Goal: Task Accomplishment & Management: Manage account settings

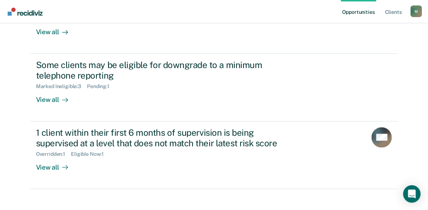
scroll to position [227, 0]
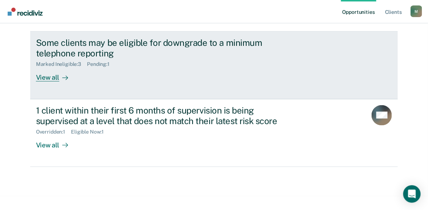
click at [47, 76] on div "View all" at bounding box center [56, 74] width 41 height 14
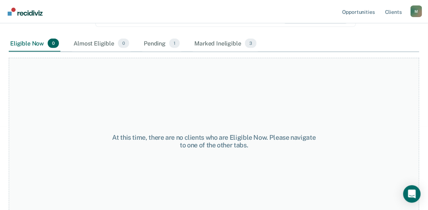
scroll to position [164, 0]
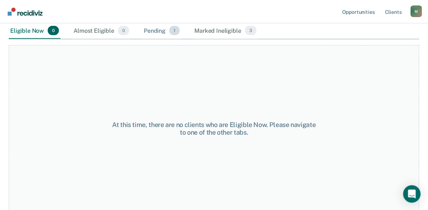
click at [160, 31] on div "Pending 1" at bounding box center [161, 31] width 39 height 16
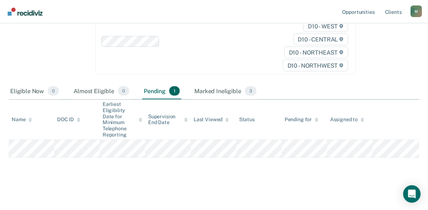
scroll to position [102, 0]
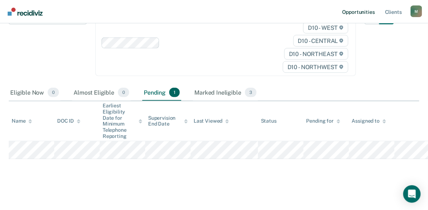
click at [355, 11] on link "Opportunities" at bounding box center [358, 11] width 35 height 23
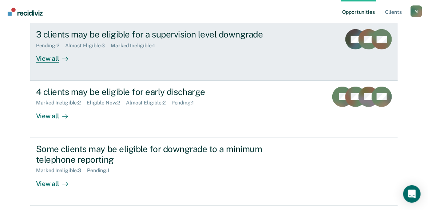
scroll to position [227, 0]
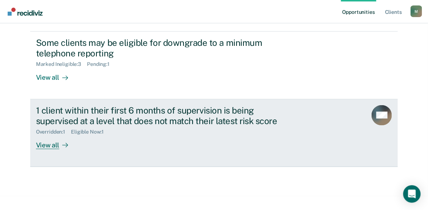
click at [54, 146] on div "View all" at bounding box center [56, 142] width 41 height 14
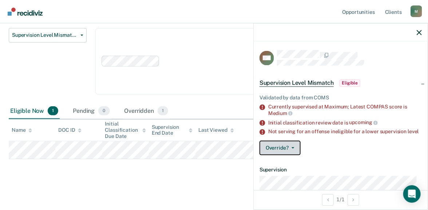
click at [293, 155] on button "Override?" at bounding box center [279, 148] width 41 height 15
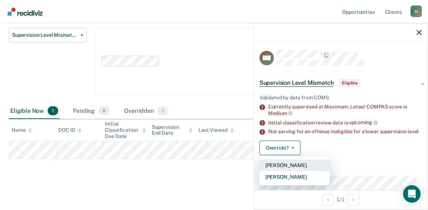
scroll to position [121, 0]
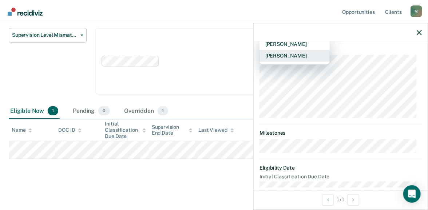
click at [296, 58] on button "[PERSON_NAME]" at bounding box center [294, 56] width 70 height 12
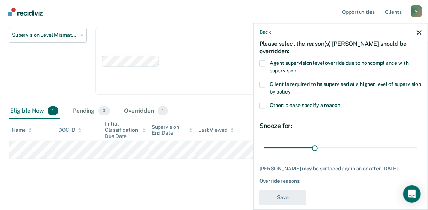
click at [264, 63] on span at bounding box center [262, 63] width 6 height 6
click at [296, 68] on input "Agent supervision level override due to noncompliance with supervision" at bounding box center [296, 68] width 0 height 0
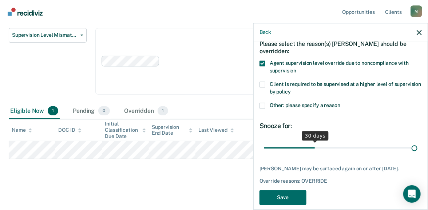
drag, startPoint x: 312, startPoint y: 145, endPoint x: 477, endPoint y: 161, distance: 165.9
type input "90"
click at [417, 154] on input "range" at bounding box center [341, 148] width 154 height 13
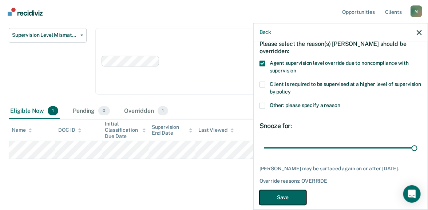
click at [287, 200] on button "Save" at bounding box center [282, 197] width 47 height 15
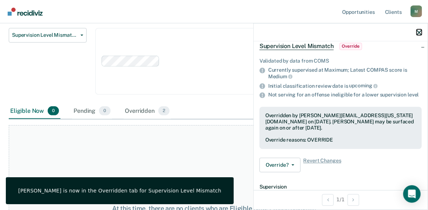
click at [421, 34] on icon "button" at bounding box center [419, 32] width 5 height 5
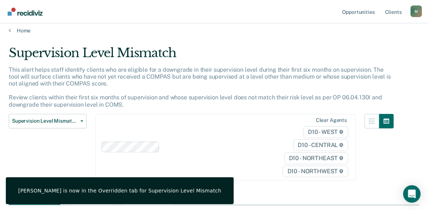
scroll to position [0, 0]
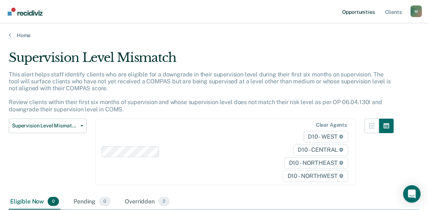
click at [361, 12] on link "Opportunities" at bounding box center [358, 11] width 35 height 23
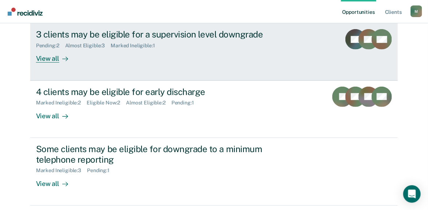
scroll to position [227, 0]
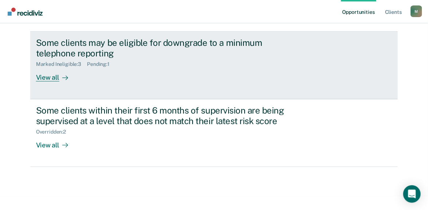
click at [46, 77] on div "View all" at bounding box center [56, 74] width 41 height 14
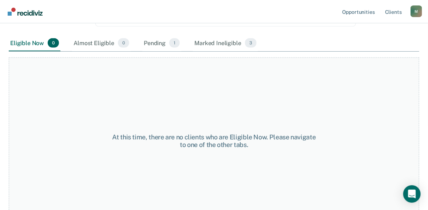
scroll to position [164, 0]
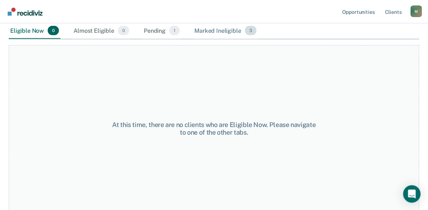
click at [206, 31] on div "Marked Ineligible 3" at bounding box center [225, 31] width 65 height 16
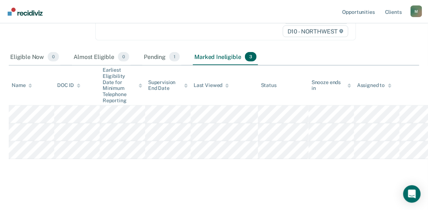
click at [154, 57] on div "Pending 1" at bounding box center [161, 57] width 39 height 16
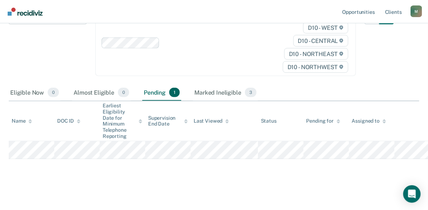
scroll to position [0, 0]
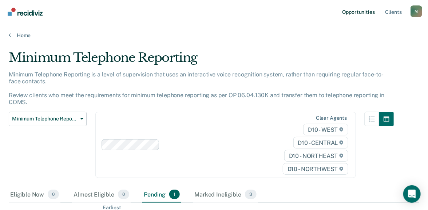
click at [359, 11] on link "Opportunities" at bounding box center [358, 11] width 35 height 23
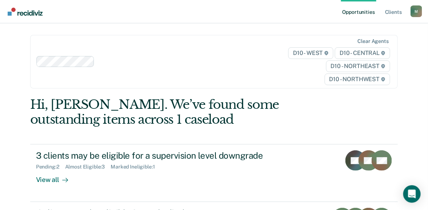
click at [354, 11] on link "Opportunities" at bounding box center [358, 11] width 35 height 23
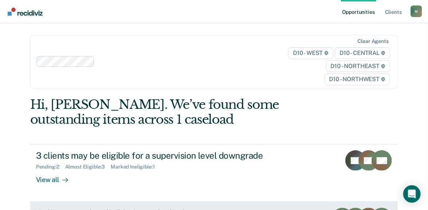
scroll to position [121, 0]
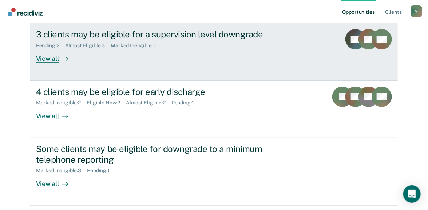
click at [48, 55] on div "View all" at bounding box center [56, 56] width 41 height 14
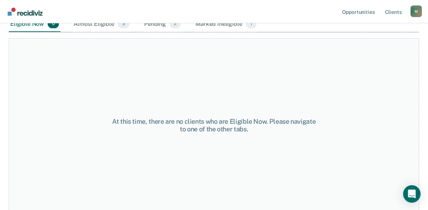
scroll to position [56, 0]
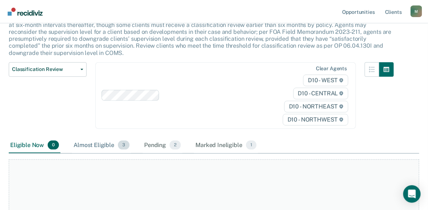
click at [107, 144] on div "Almost Eligible 3" at bounding box center [101, 145] width 59 height 16
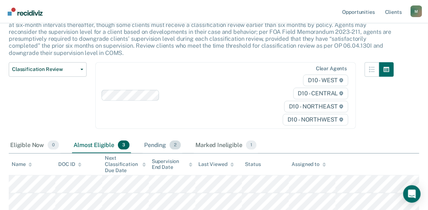
drag, startPoint x: 155, startPoint y: 148, endPoint x: 162, endPoint y: 147, distance: 6.6
click at [155, 148] on div "Pending 2" at bounding box center [163, 145] width 40 height 16
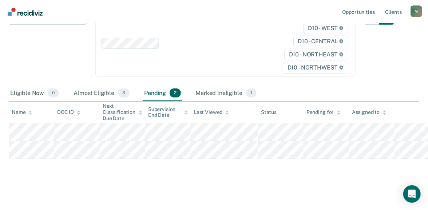
scroll to position [0, 0]
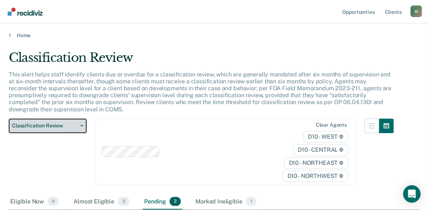
click at [36, 124] on span "Classification Review" at bounding box center [44, 126] width 65 height 6
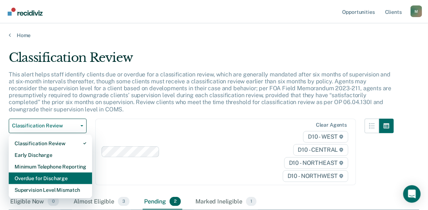
click at [37, 180] on div "Overdue for Discharge" at bounding box center [51, 178] width 72 height 12
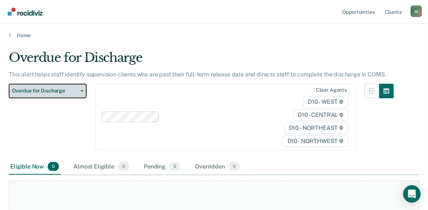
click at [76, 88] on span "Overdue for Discharge" at bounding box center [44, 91] width 65 height 6
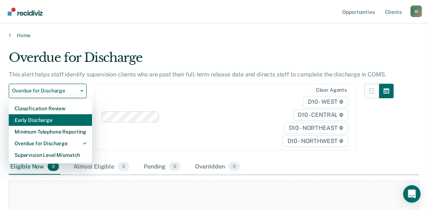
click at [55, 118] on div "Early Discharge" at bounding box center [51, 120] width 72 height 12
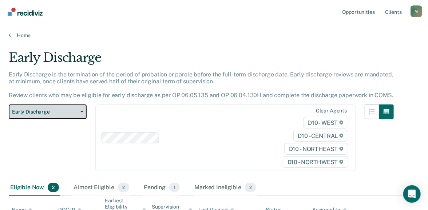
scroll to position [100, 0]
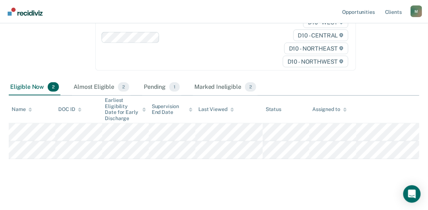
click at [37, 87] on div "Eligible Now 2" at bounding box center [35, 87] width 52 height 16
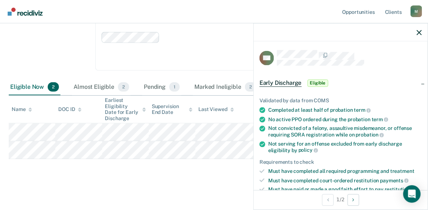
scroll to position [121, 0]
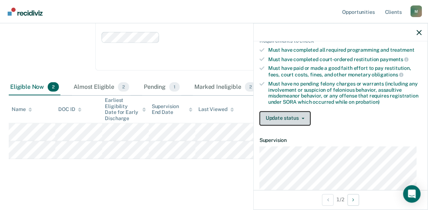
click at [292, 120] on button "Update status" at bounding box center [284, 118] width 51 height 15
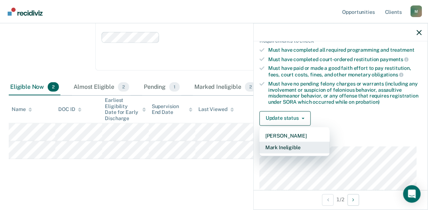
click at [289, 146] on button "Mark Ineligible" at bounding box center [294, 148] width 70 height 12
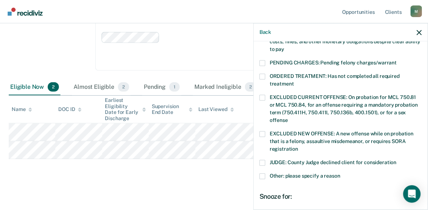
scroll to position [298, 0]
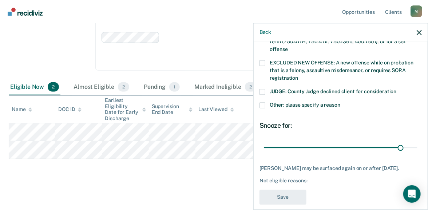
drag, startPoint x: 261, startPoint y: 96, endPoint x: 286, endPoint y: 93, distance: 24.5
click at [262, 102] on span at bounding box center [262, 105] width 6 height 6
click at [340, 102] on input "Other: please specify a reason" at bounding box center [340, 102] width 0 height 0
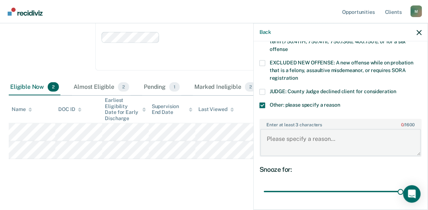
click at [301, 129] on textarea "Enter at least 3 characters 0 / 1600" at bounding box center [340, 142] width 161 height 27
type textarea "D"
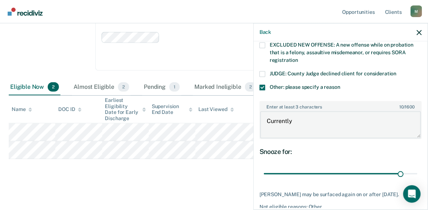
scroll to position [342, 0]
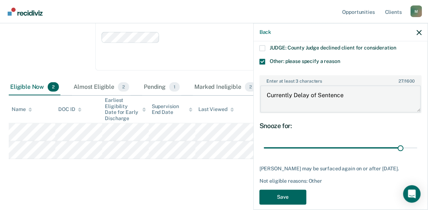
type textarea "Currently Delay of Sentence"
click at [302, 190] on button "Save" at bounding box center [282, 197] width 47 height 15
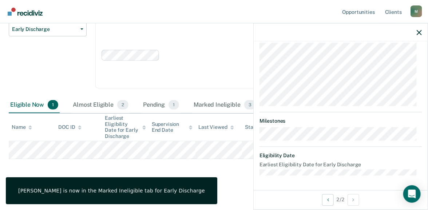
scroll to position [215, 0]
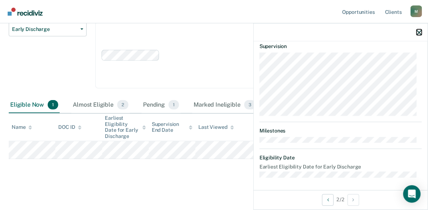
click at [417, 32] on icon "button" at bounding box center [419, 32] width 5 height 5
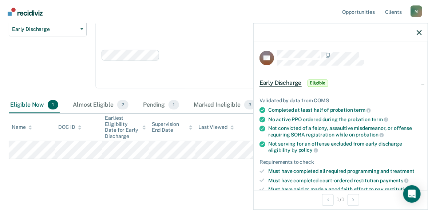
scroll to position [121, 0]
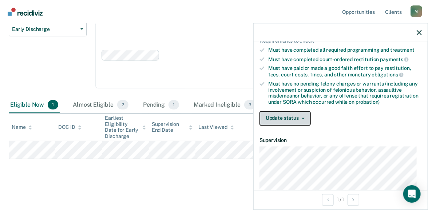
click at [291, 114] on button "Update status" at bounding box center [284, 118] width 51 height 15
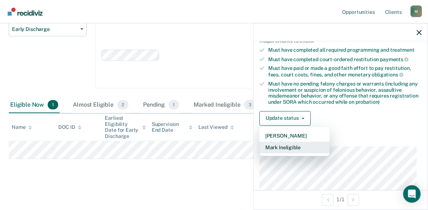
click at [292, 146] on button "Mark Ineligible" at bounding box center [294, 148] width 70 height 12
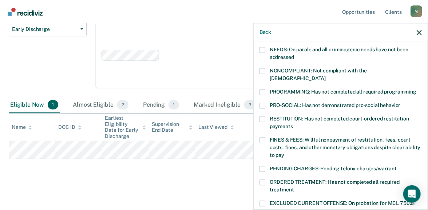
click at [263, 68] on span at bounding box center [262, 71] width 6 height 6
click at [326, 76] on input "NONCOMPLIANT: Not compliant with the [DEMOGRAPHIC_DATA]" at bounding box center [326, 76] width 0 height 0
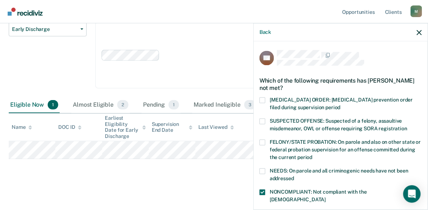
click at [261, 121] on span at bounding box center [262, 121] width 6 height 6
click at [407, 126] on input "SUSPECTED OFFENSE: Suspected of a felony, assaultive misdemeanor, OWI, or offen…" at bounding box center [407, 126] width 0 height 0
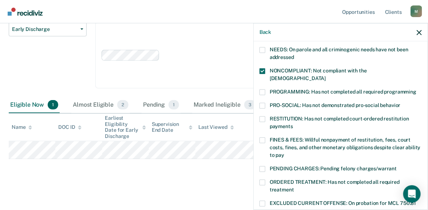
click at [262, 166] on span at bounding box center [262, 169] width 6 height 6
click at [396, 166] on input "PENDING CHARGES: Pending felony charges/warrant" at bounding box center [396, 166] width 0 height 0
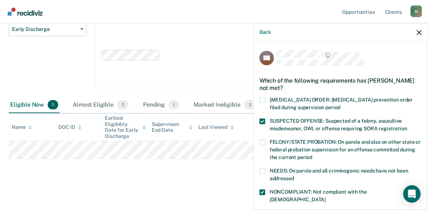
click at [264, 119] on span at bounding box center [262, 121] width 6 height 6
click at [407, 126] on input "SUSPECTED OFFENSE: Suspected of a felony, assaultive misdemeanor, OWI, or offen…" at bounding box center [407, 126] width 0 height 0
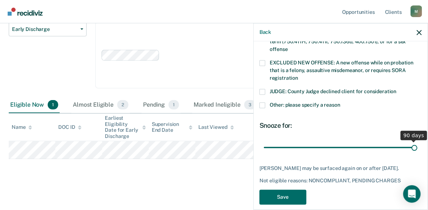
drag, startPoint x: 313, startPoint y: 139, endPoint x: 477, endPoint y: 134, distance: 163.8
type input "90"
click at [417, 141] on input "range" at bounding box center [341, 147] width 154 height 13
click at [286, 193] on button "Save" at bounding box center [282, 197] width 47 height 15
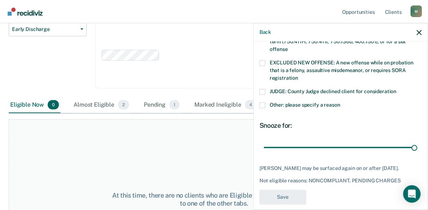
scroll to position [269, 0]
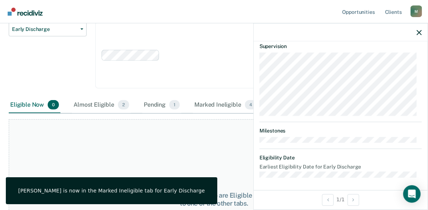
click at [416, 34] on div at bounding box center [341, 32] width 174 height 18
click at [420, 33] on icon "button" at bounding box center [419, 32] width 5 height 5
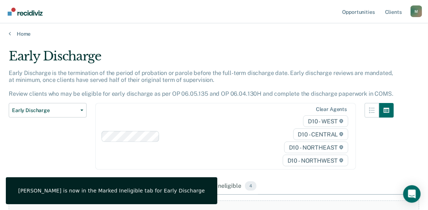
scroll to position [0, 0]
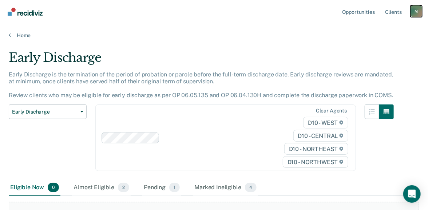
click at [417, 11] on div "M" at bounding box center [416, 11] width 12 height 12
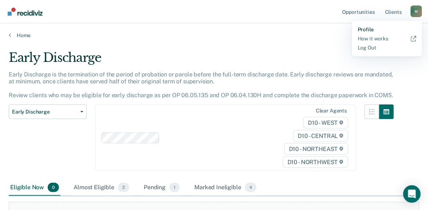
click at [371, 30] on link "Profile" at bounding box center [387, 30] width 59 height 6
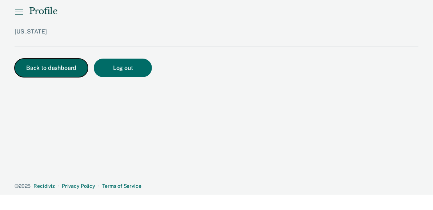
click at [54, 67] on button "Back to dashboard" at bounding box center [51, 68] width 73 height 19
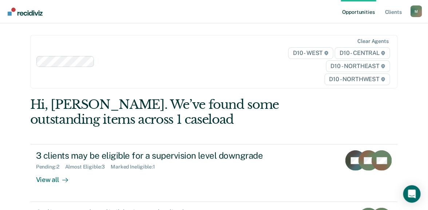
click at [349, 12] on link "Opportunities" at bounding box center [358, 11] width 35 height 23
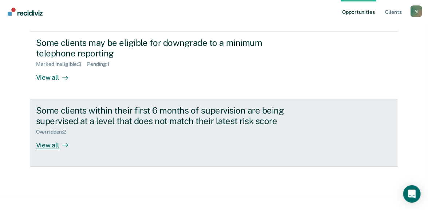
scroll to position [106, 0]
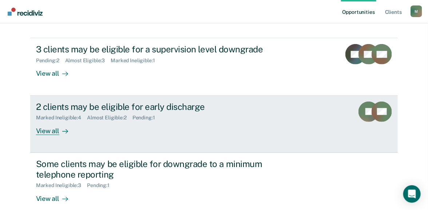
click at [47, 127] on div "View all" at bounding box center [56, 128] width 41 height 14
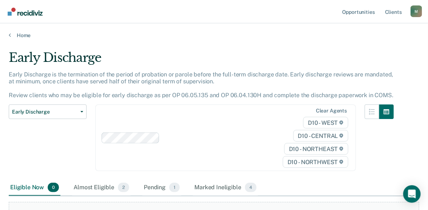
scroll to position [121, 0]
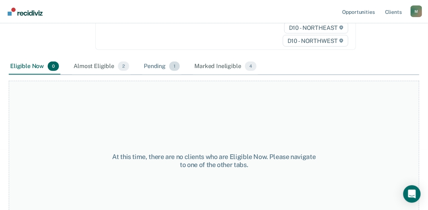
click at [148, 65] on div "Pending 1" at bounding box center [161, 67] width 39 height 16
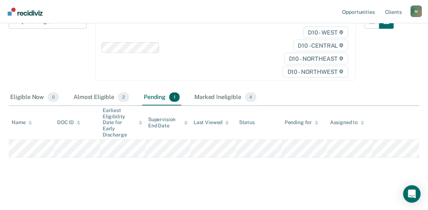
scroll to position [83, 0]
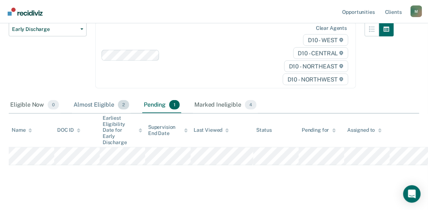
click at [111, 104] on div "Almost Eligible 2" at bounding box center [101, 105] width 59 height 16
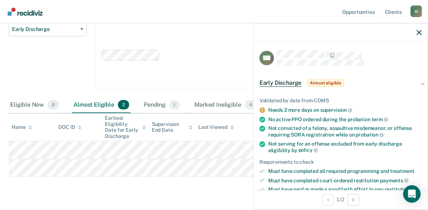
scroll to position [121, 0]
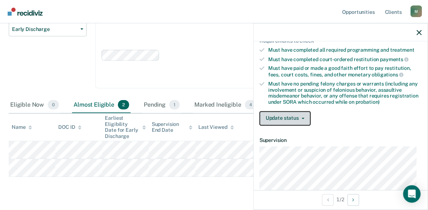
click at [304, 116] on button "Update status" at bounding box center [284, 118] width 51 height 15
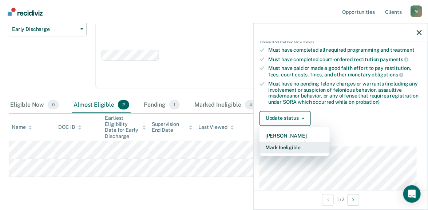
click at [291, 148] on button "Mark Ineligible" at bounding box center [294, 148] width 70 height 12
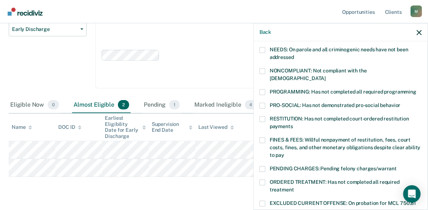
click at [262, 179] on span at bounding box center [262, 182] width 6 height 6
click at [294, 187] on input "ORDERED TREATMENT: Has not completed all required treatment" at bounding box center [294, 187] width 0 height 0
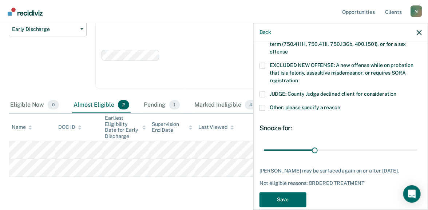
scroll to position [304, 0]
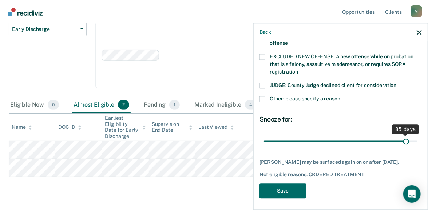
drag, startPoint x: 312, startPoint y: 132, endPoint x: 400, endPoint y: 131, distance: 88.4
click at [400, 135] on input "range" at bounding box center [341, 141] width 154 height 13
drag, startPoint x: 402, startPoint y: 131, endPoint x: 442, endPoint y: 135, distance: 39.5
type input "90"
click at [417, 135] on input "range" at bounding box center [341, 141] width 154 height 13
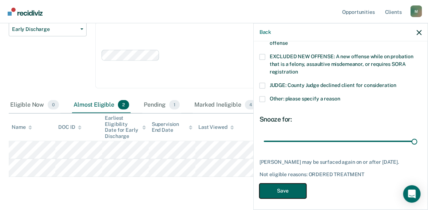
click at [296, 184] on button "Save" at bounding box center [282, 190] width 47 height 15
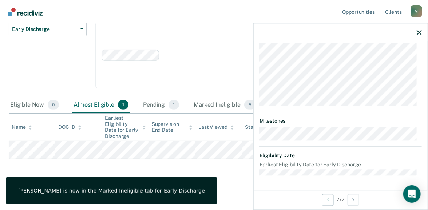
scroll to position [215, 0]
